Goal: Information Seeking & Learning: Learn about a topic

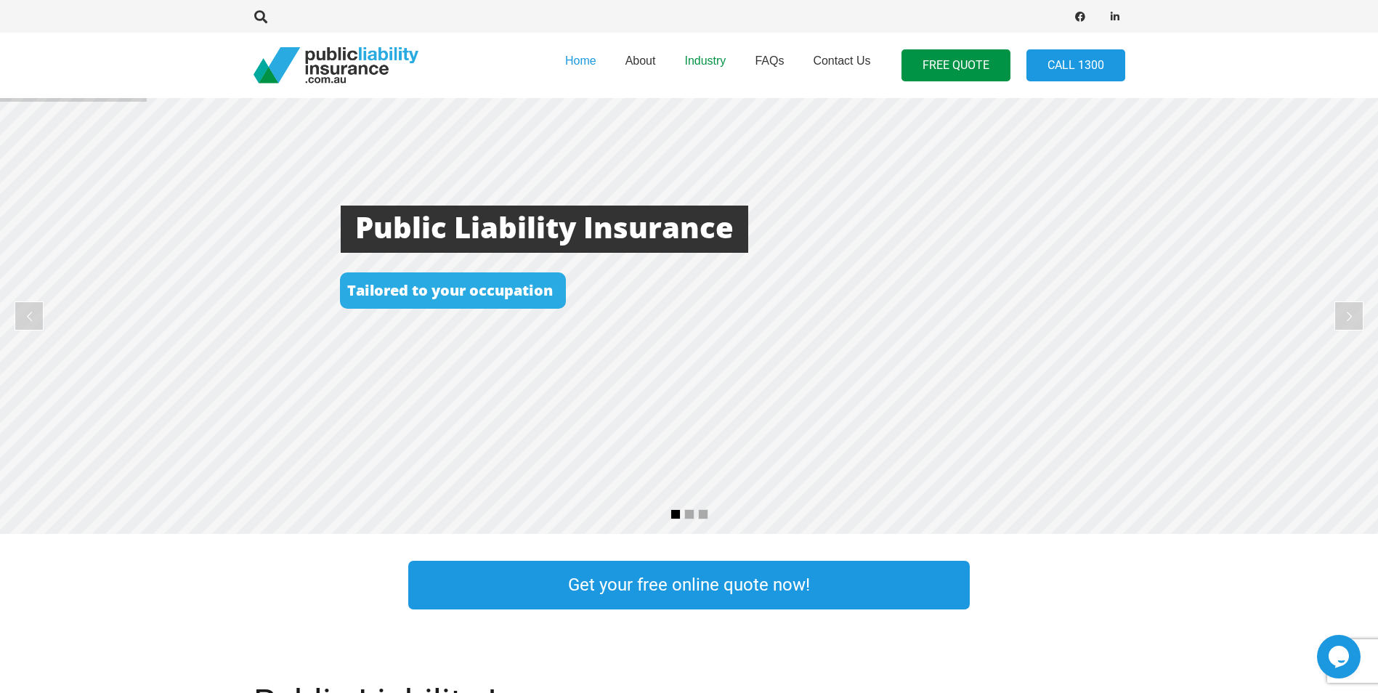
click at [711, 55] on span "Industry" at bounding box center [704, 60] width 41 height 12
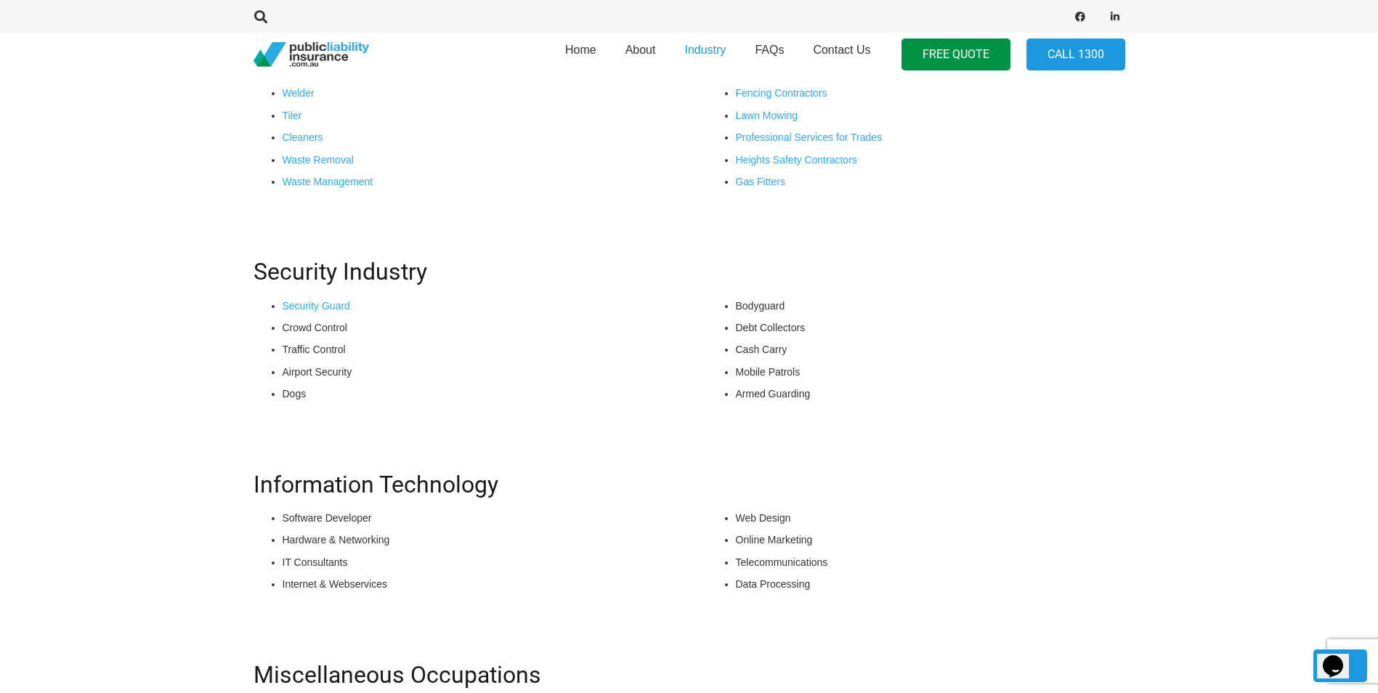
scroll to position [654, 0]
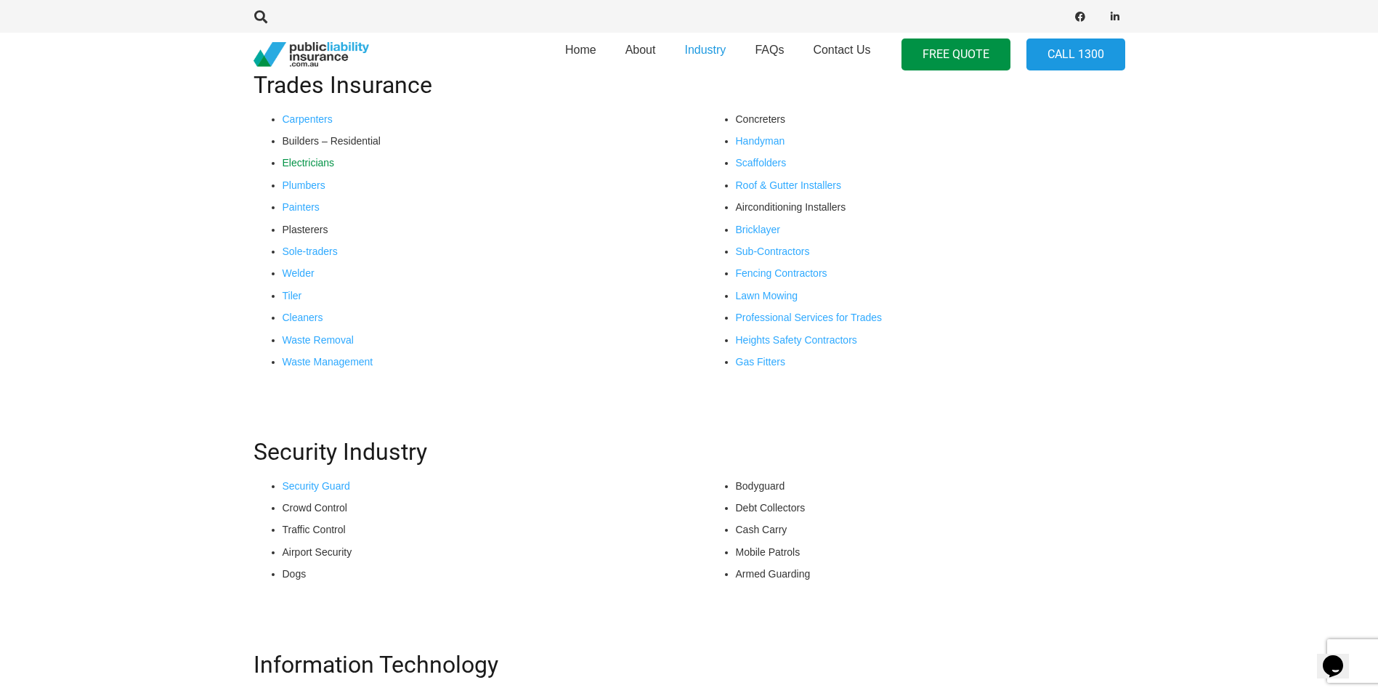
click at [317, 163] on link "Electricians" at bounding box center [308, 163] width 52 height 12
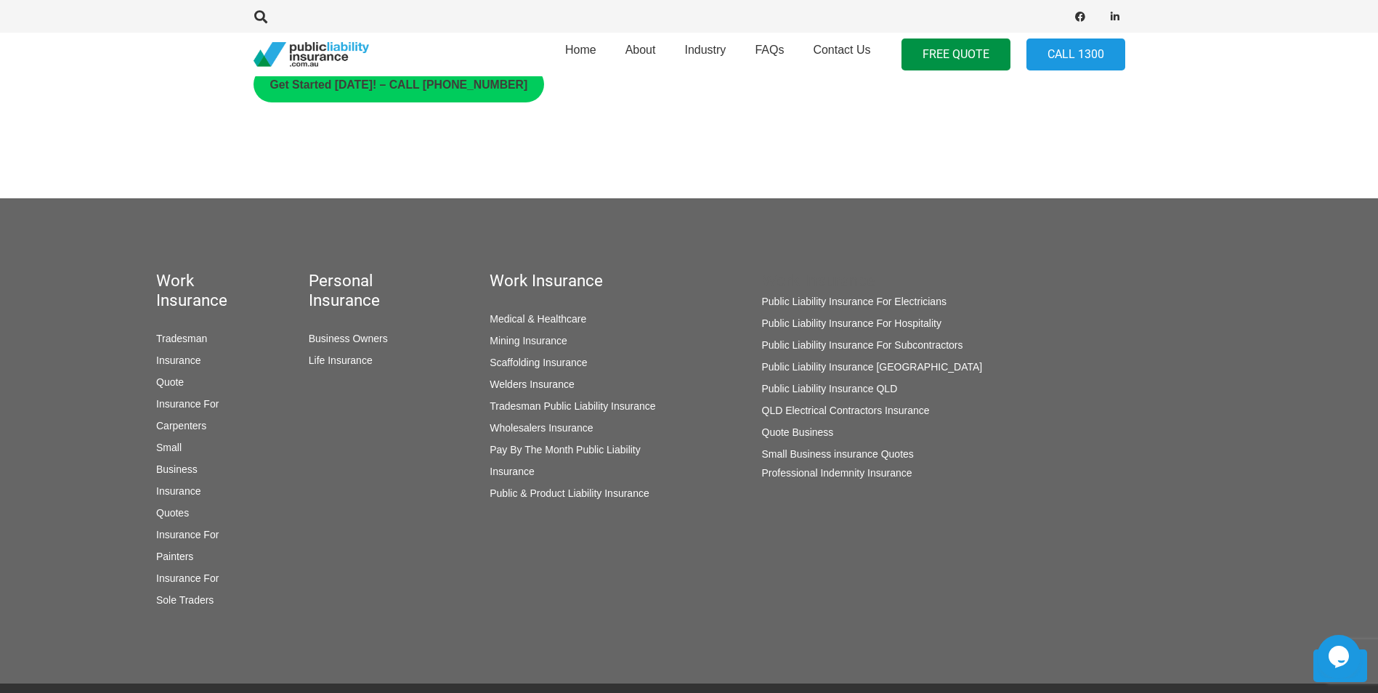
scroll to position [1162, 0]
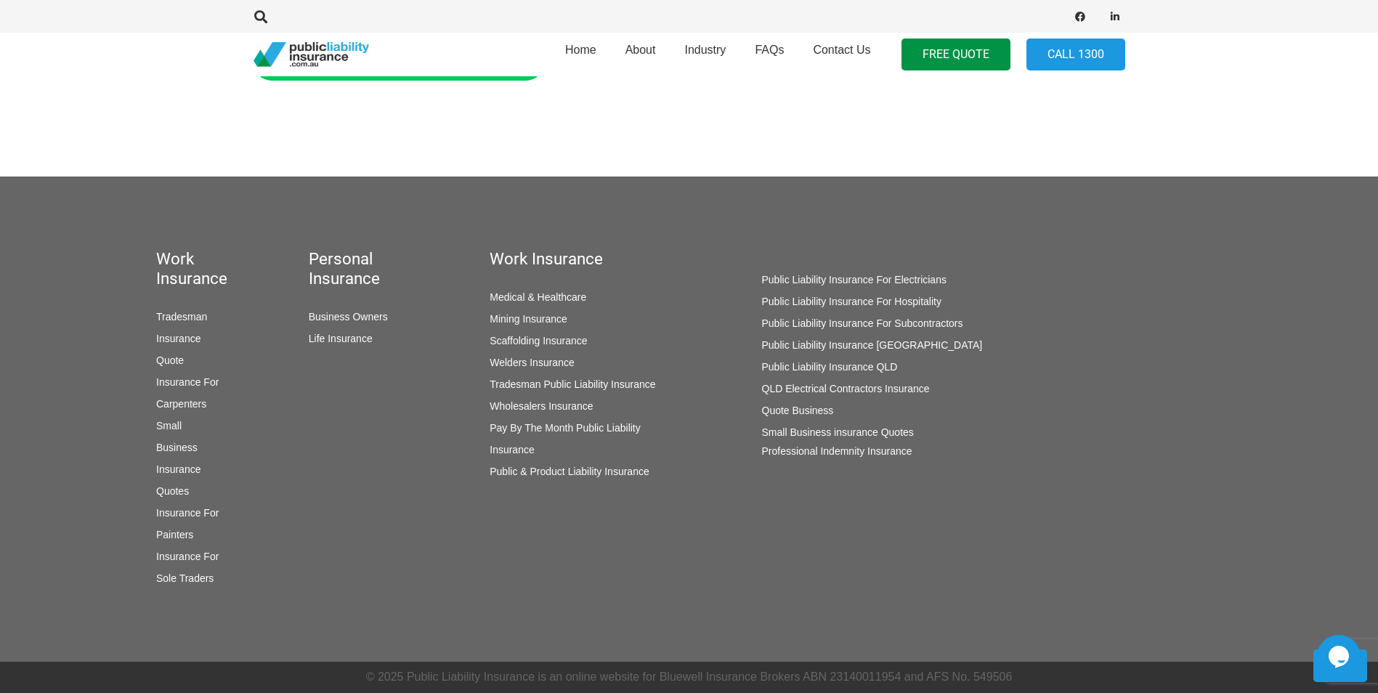
click at [799, 326] on link "Public Liability Insurance For Subcontractors" at bounding box center [862, 323] width 201 height 12
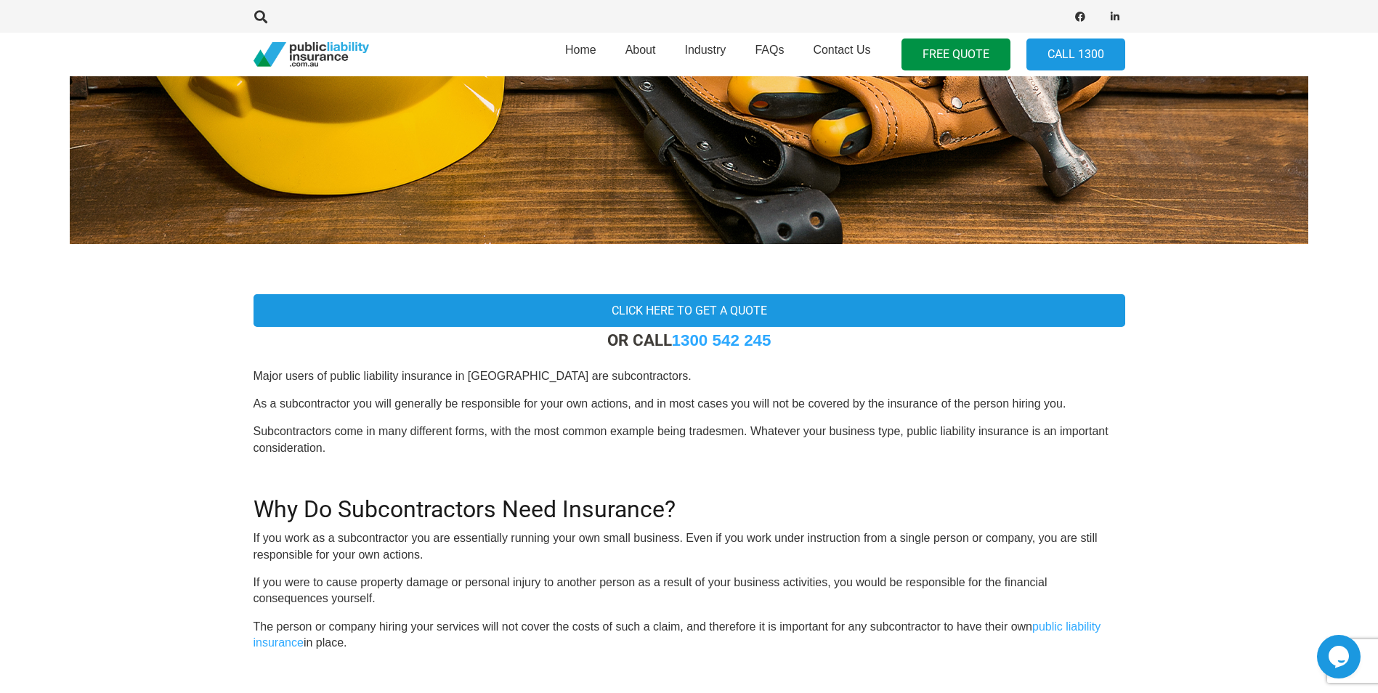
scroll to position [73, 0]
